Goal: Obtain resource: Download file/media

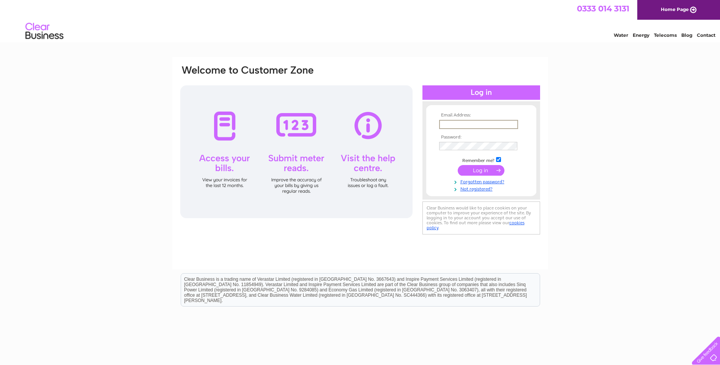
click at [459, 124] on input "text" at bounding box center [478, 124] width 79 height 9
type input "finance@stepscotland.co.uk"
click at [472, 168] on input "submit" at bounding box center [481, 170] width 47 height 11
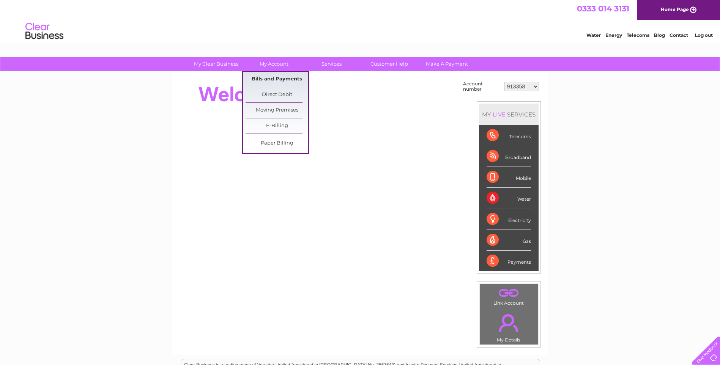
click at [268, 78] on link "Bills and Payments" at bounding box center [277, 79] width 63 height 15
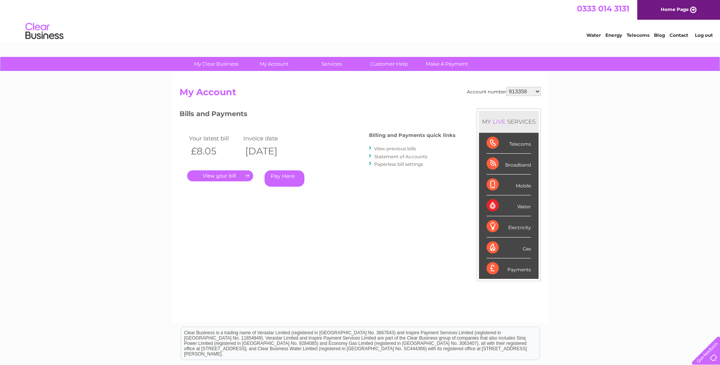
click at [538, 92] on select "913358 950743 990501 996594 1080654 1101861 1125243 1130412 1131383 30275975" at bounding box center [523, 91] width 35 height 9
select select "30275975"
click at [506, 87] on select "913358 950743 990501 996594 1080654 1101861 1125243 1130412 1131383 30275975" at bounding box center [523, 91] width 35 height 9
click at [227, 175] on link "." at bounding box center [220, 175] width 66 height 11
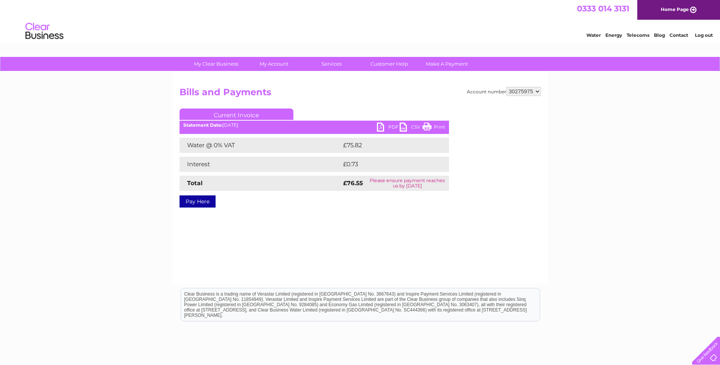
click at [382, 127] on link "PDF" at bounding box center [388, 128] width 23 height 11
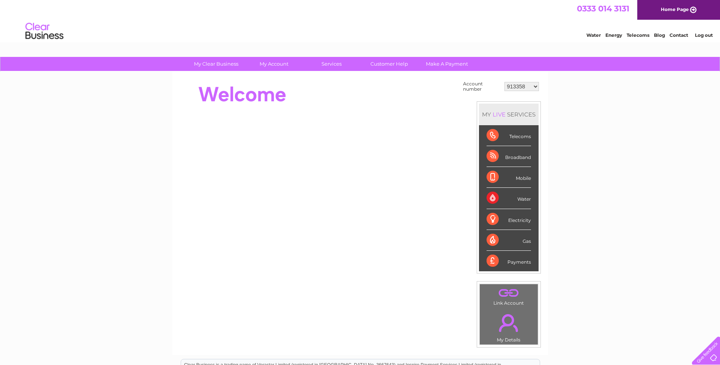
click at [535, 87] on select "913358 950743 990501 996594 1080654 1101861 1125243 1130412 1131383 30275975" at bounding box center [522, 86] width 35 height 9
select select "1080654"
click at [505, 82] on select "913358 950743 990501 996594 1080654 1101861 1125243 1130412 1131383 30275975" at bounding box center [522, 86] width 35 height 9
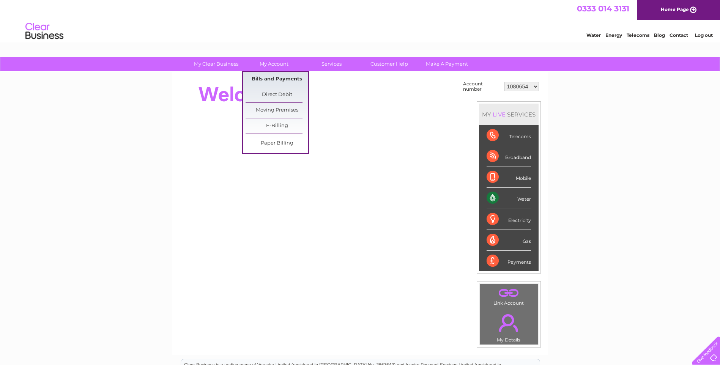
click at [267, 77] on link "Bills and Payments" at bounding box center [277, 79] width 63 height 15
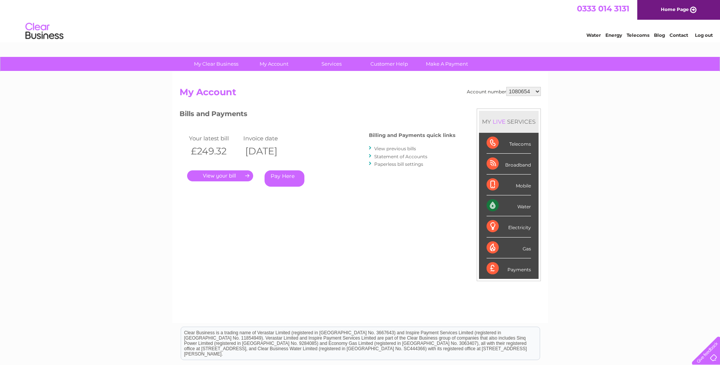
click at [227, 177] on link "." at bounding box center [220, 175] width 66 height 11
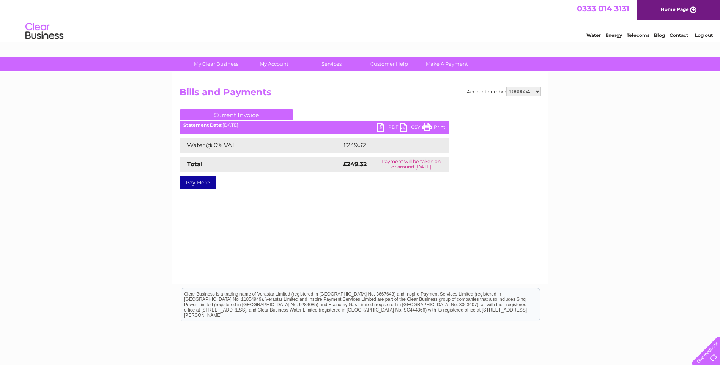
click at [384, 128] on link "PDF" at bounding box center [388, 128] width 23 height 11
